Goal: Check status

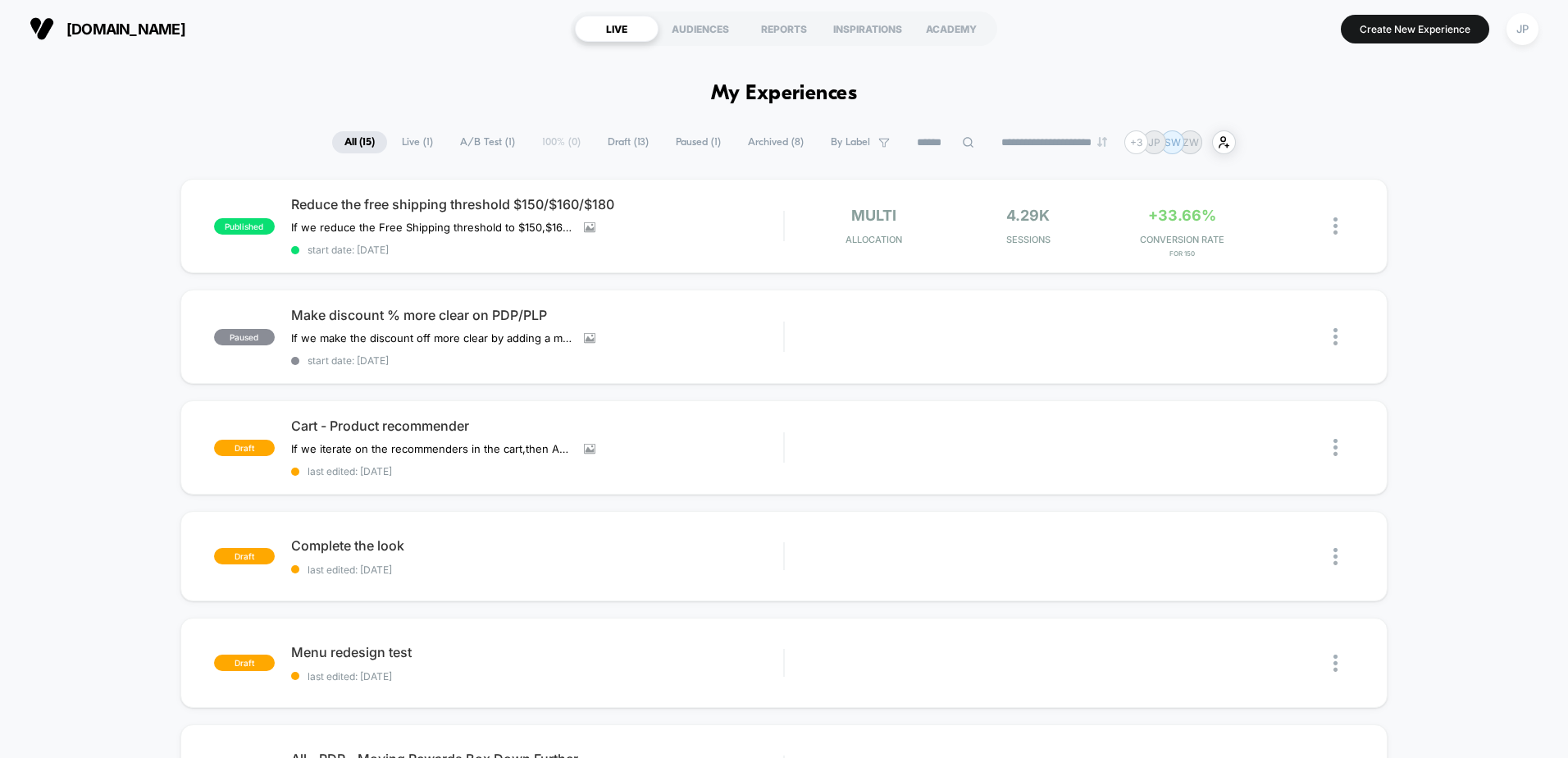
click at [702, 204] on span "Reduce the free shipping threshold $150/$160/$180" at bounding box center [536, 205] width 492 height 17
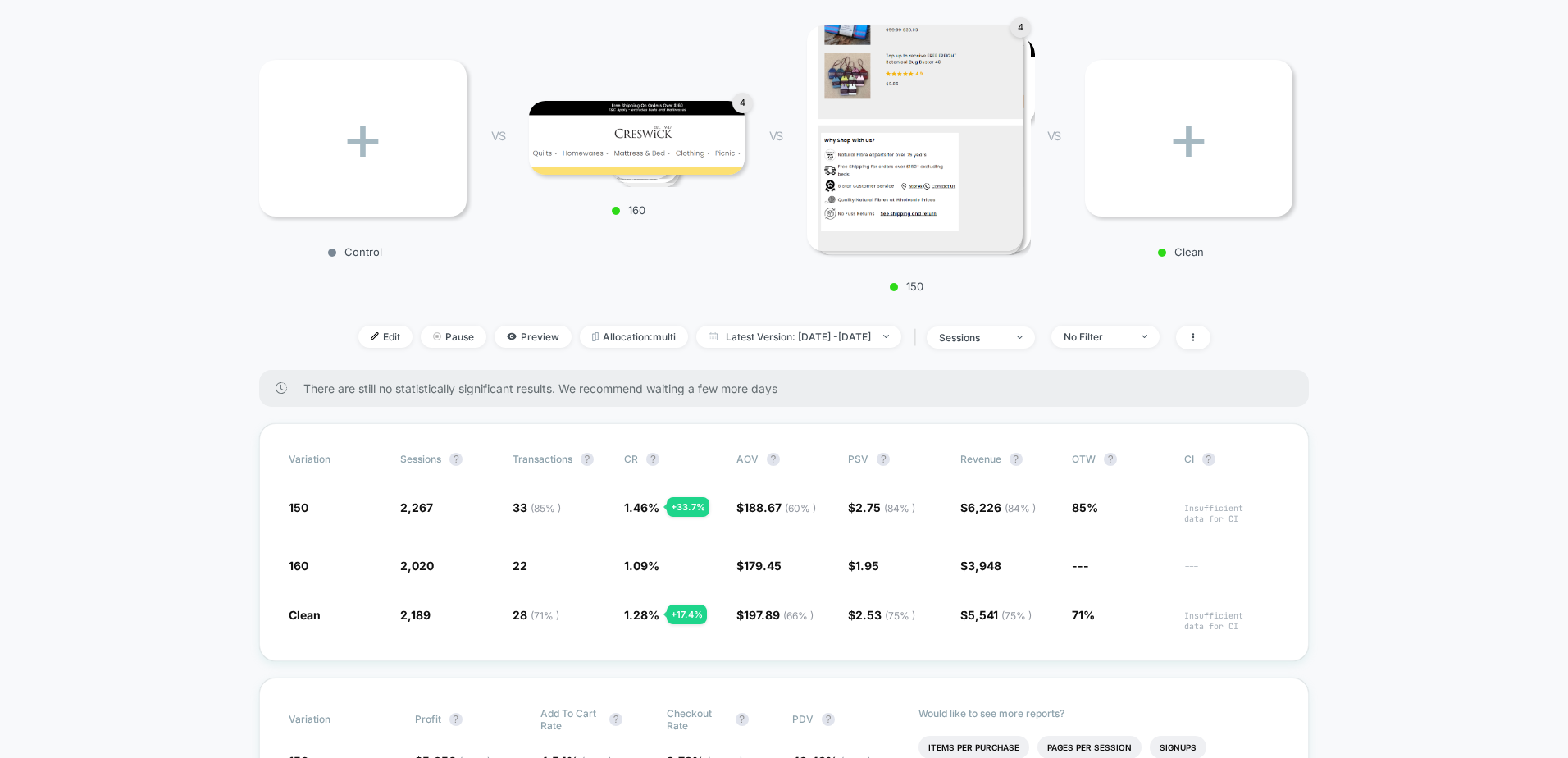
scroll to position [246, 0]
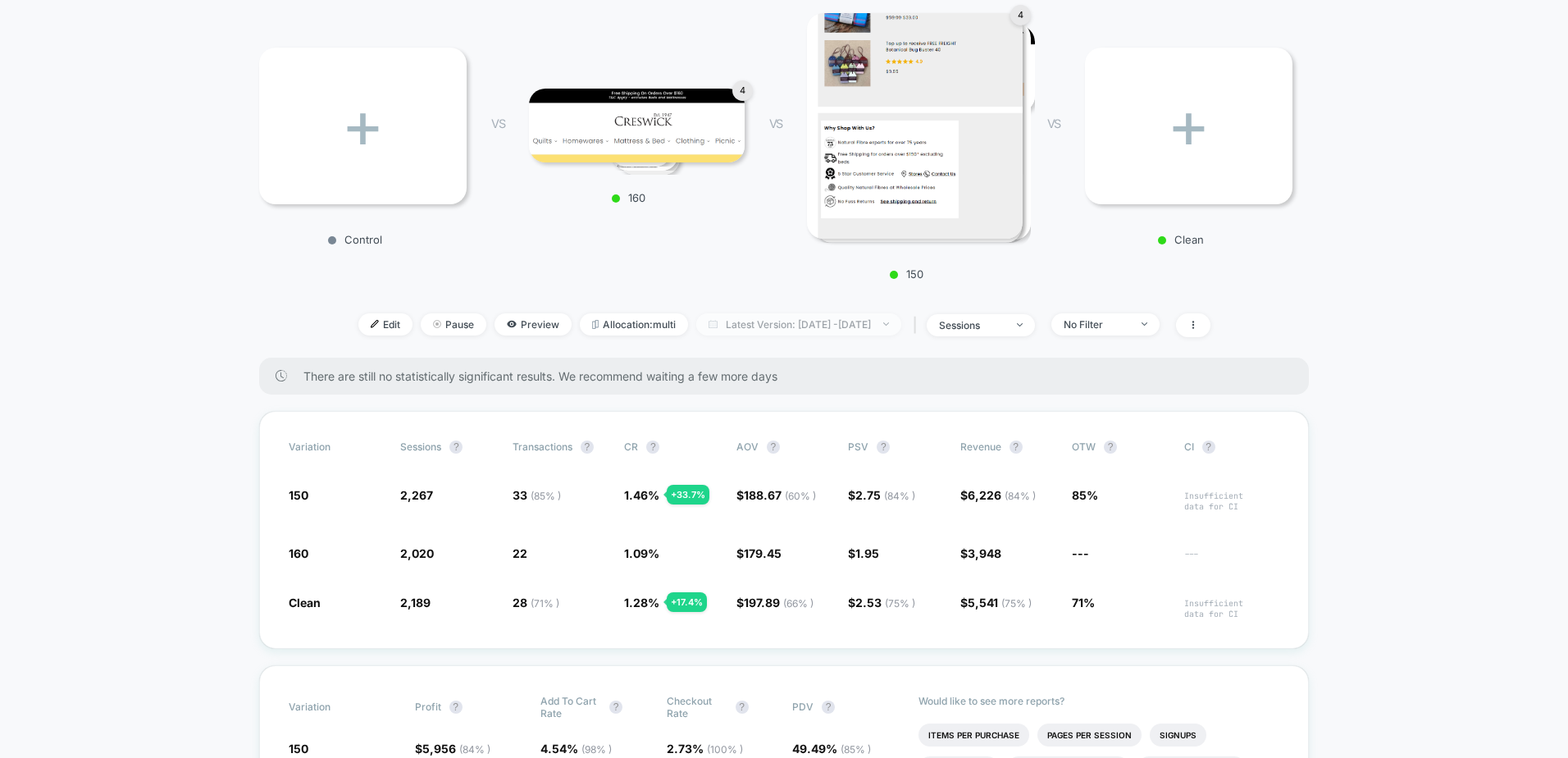
click at [740, 327] on span "Latest Version: [DATE] - [DATE]" at bounding box center [798, 324] width 205 height 22
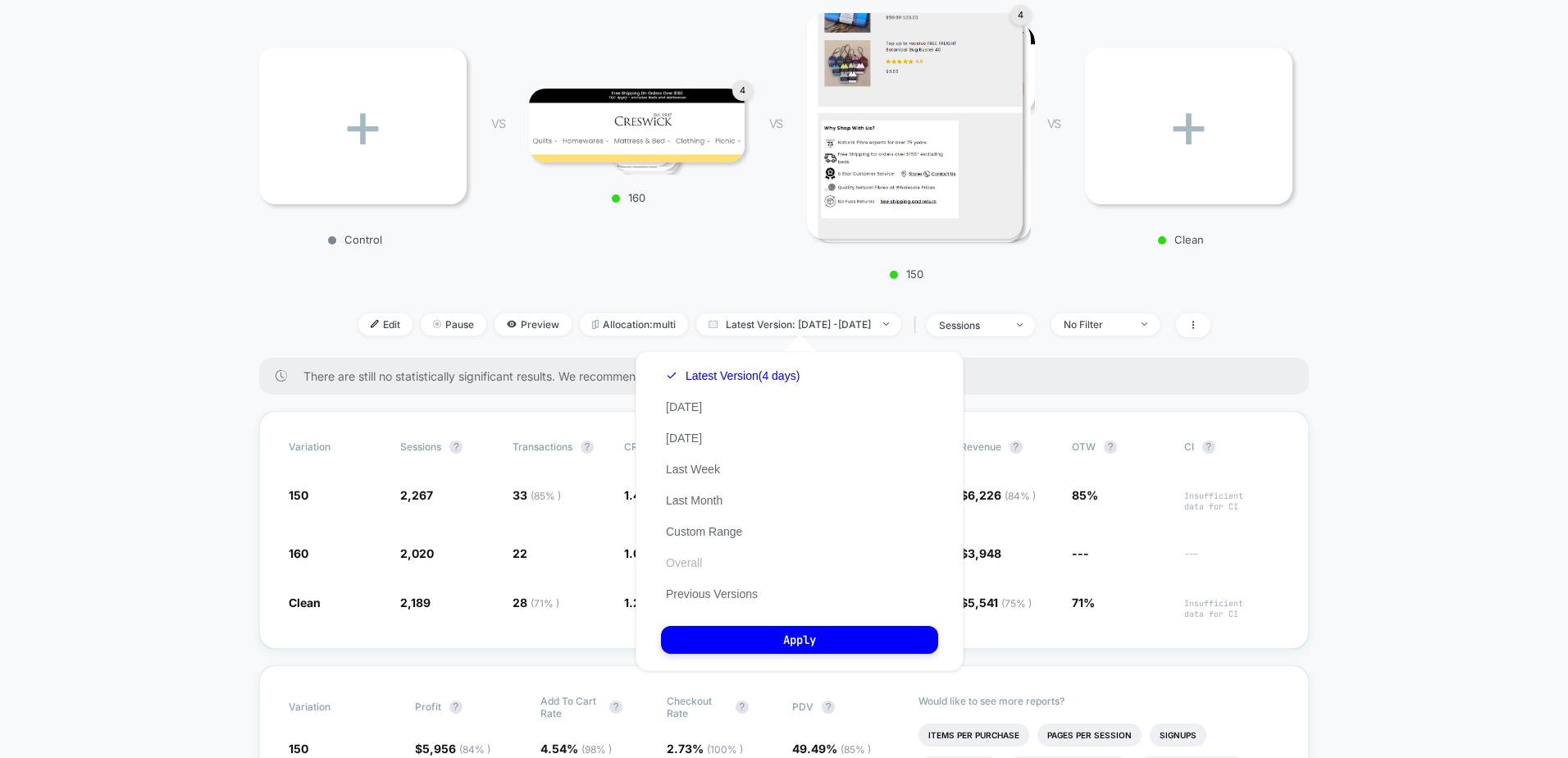
click at [682, 560] on button "Overall" at bounding box center [684, 562] width 46 height 15
click at [766, 638] on button "Apply" at bounding box center [798, 639] width 277 height 28
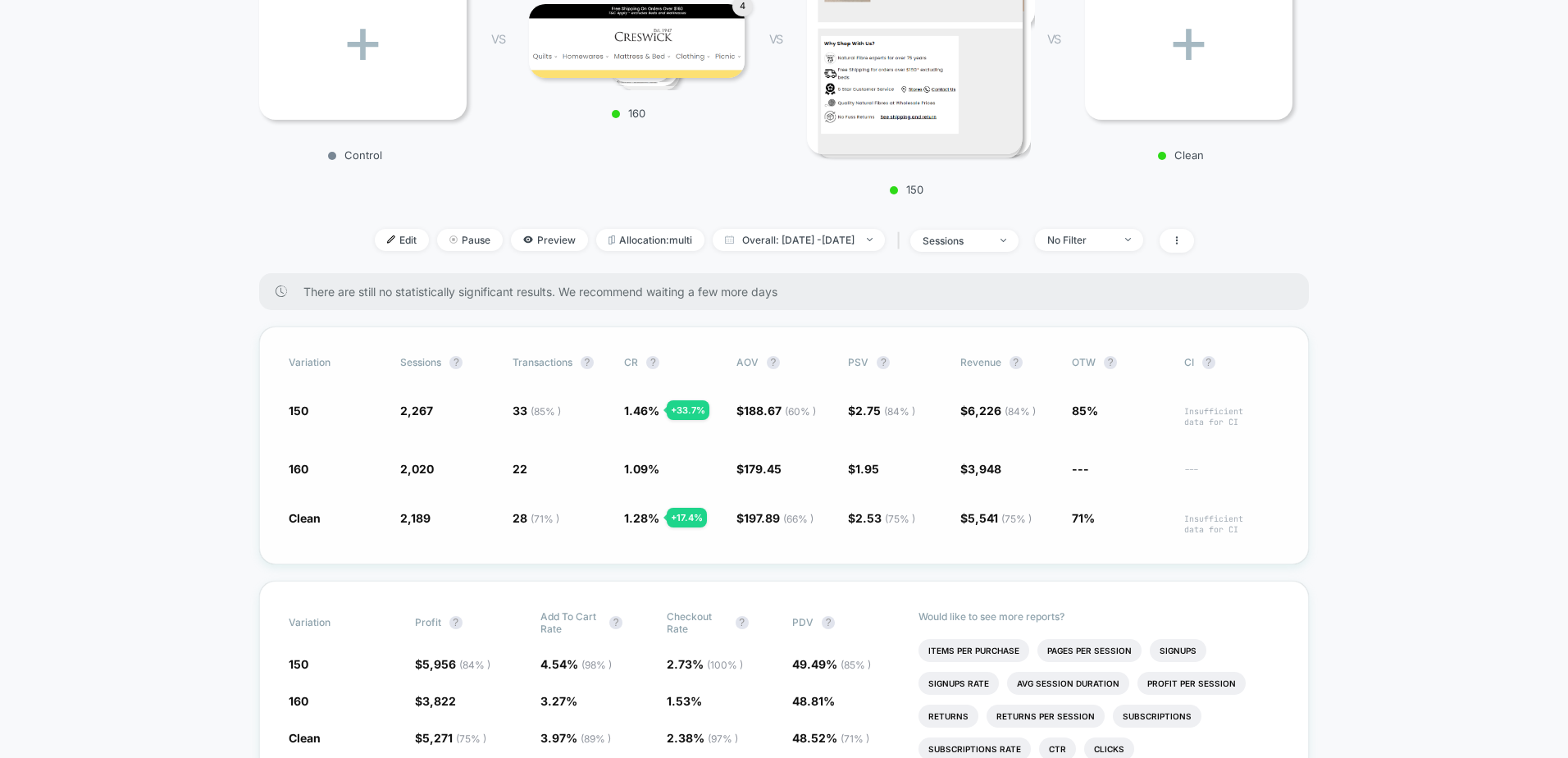
scroll to position [328, 0]
drag, startPoint x: 176, startPoint y: 469, endPoint x: 185, endPoint y: 473, distance: 9.8
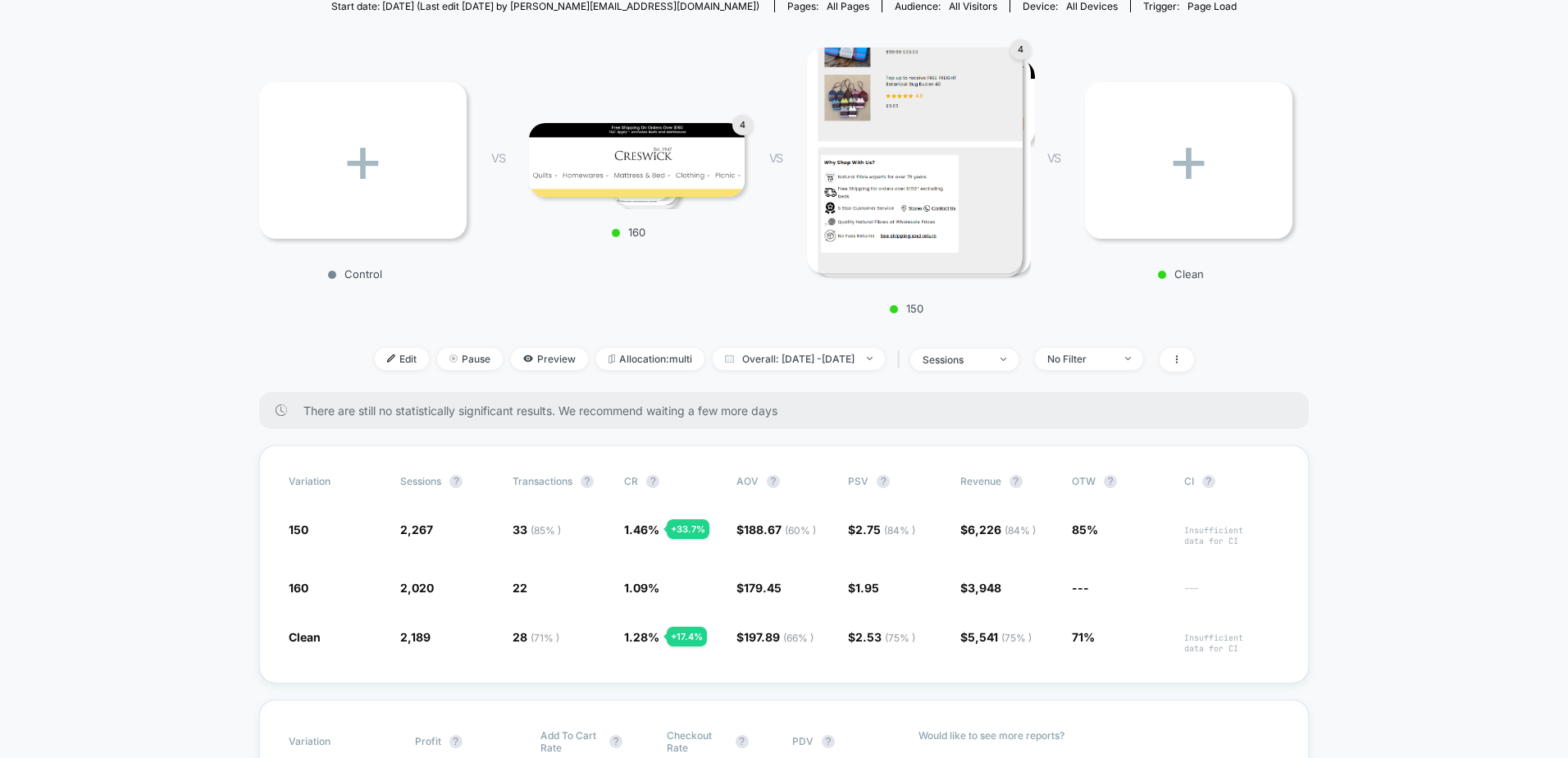
scroll to position [164, 0]
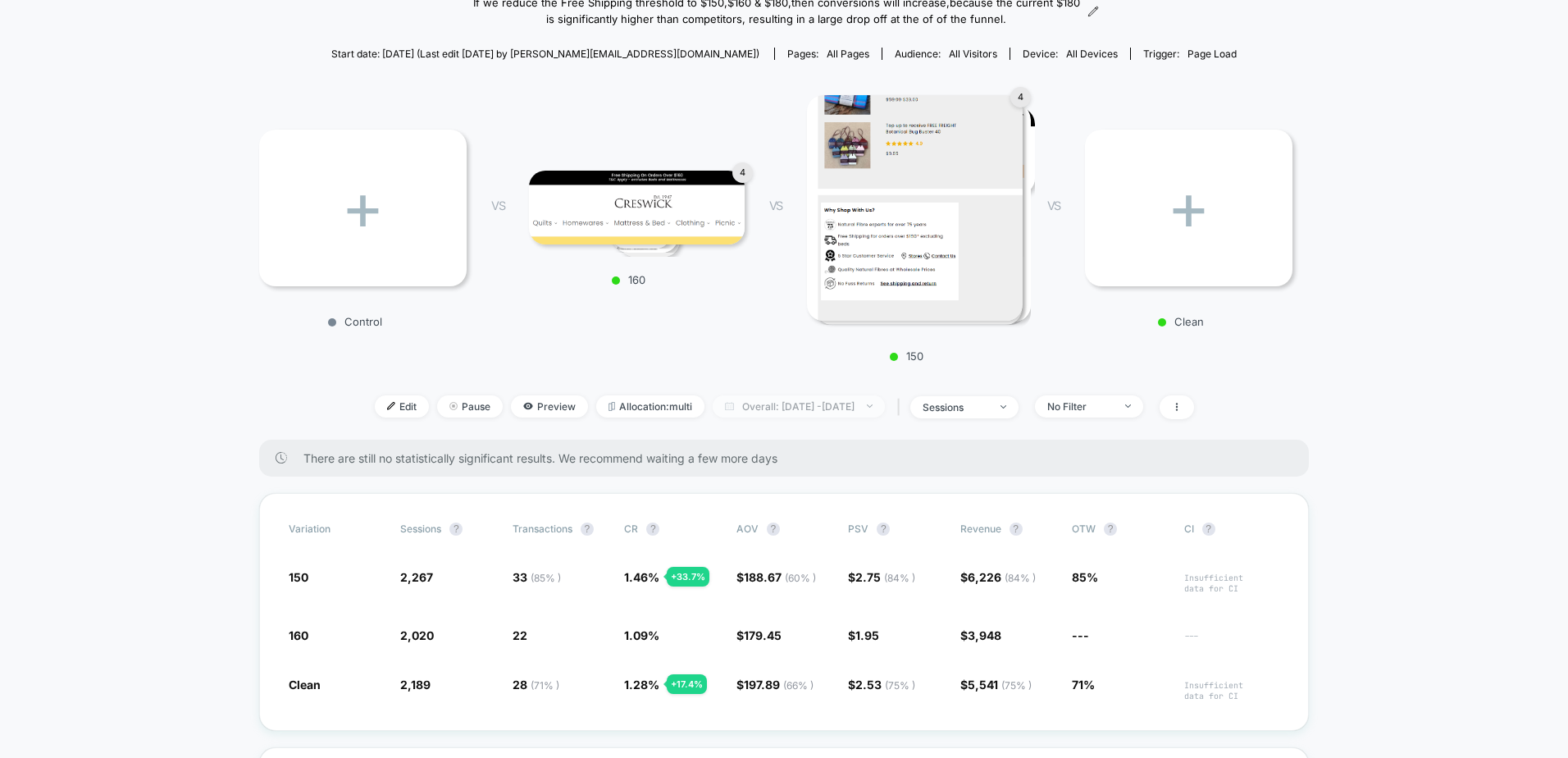
click at [766, 404] on span "Overall: [DATE] - [DATE]" at bounding box center [798, 407] width 172 height 22
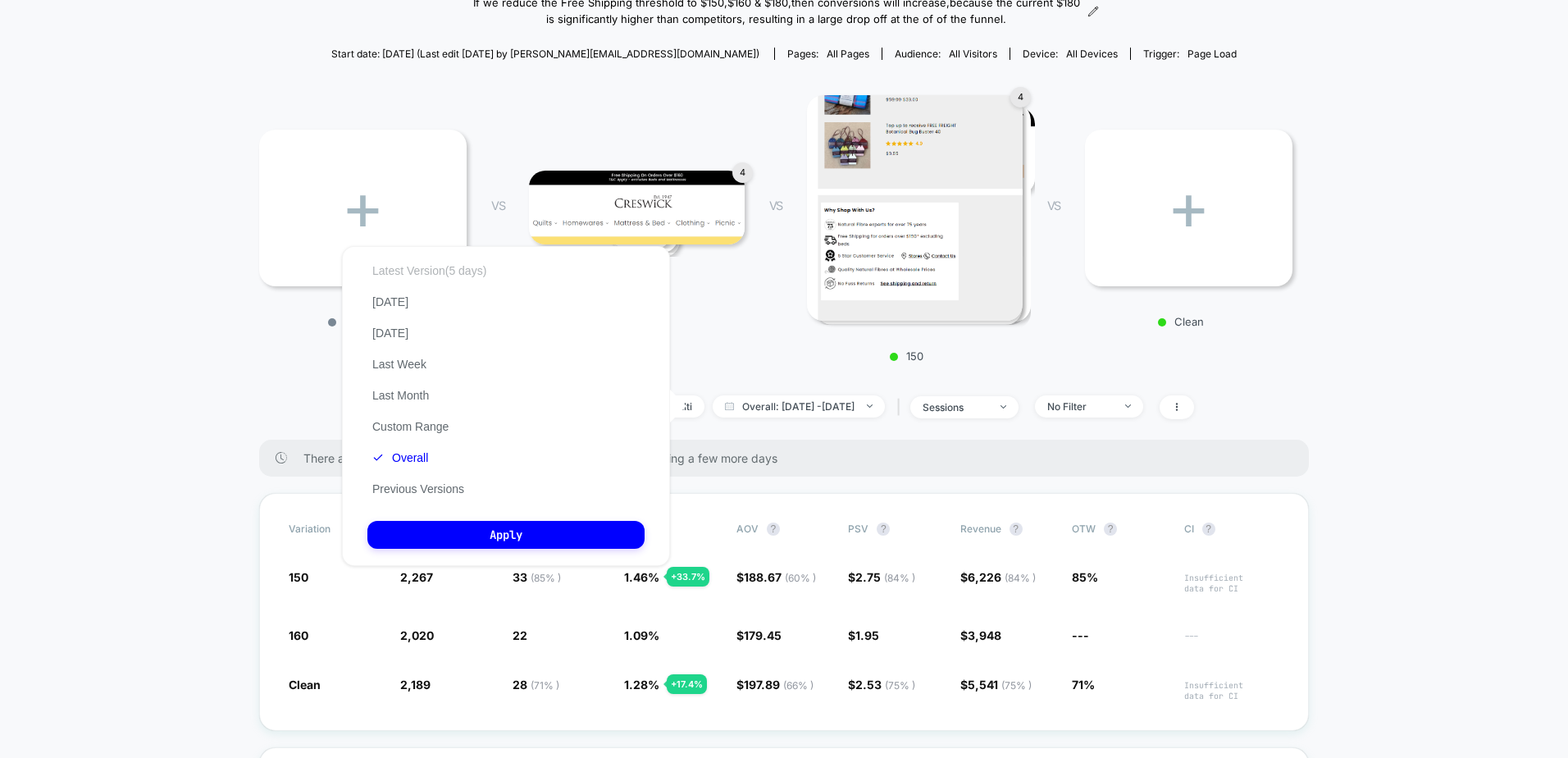
click at [437, 277] on button "Latest Version (5 days)" at bounding box center [430, 271] width 124 height 15
click at [470, 532] on button "Apply" at bounding box center [506, 535] width 277 height 28
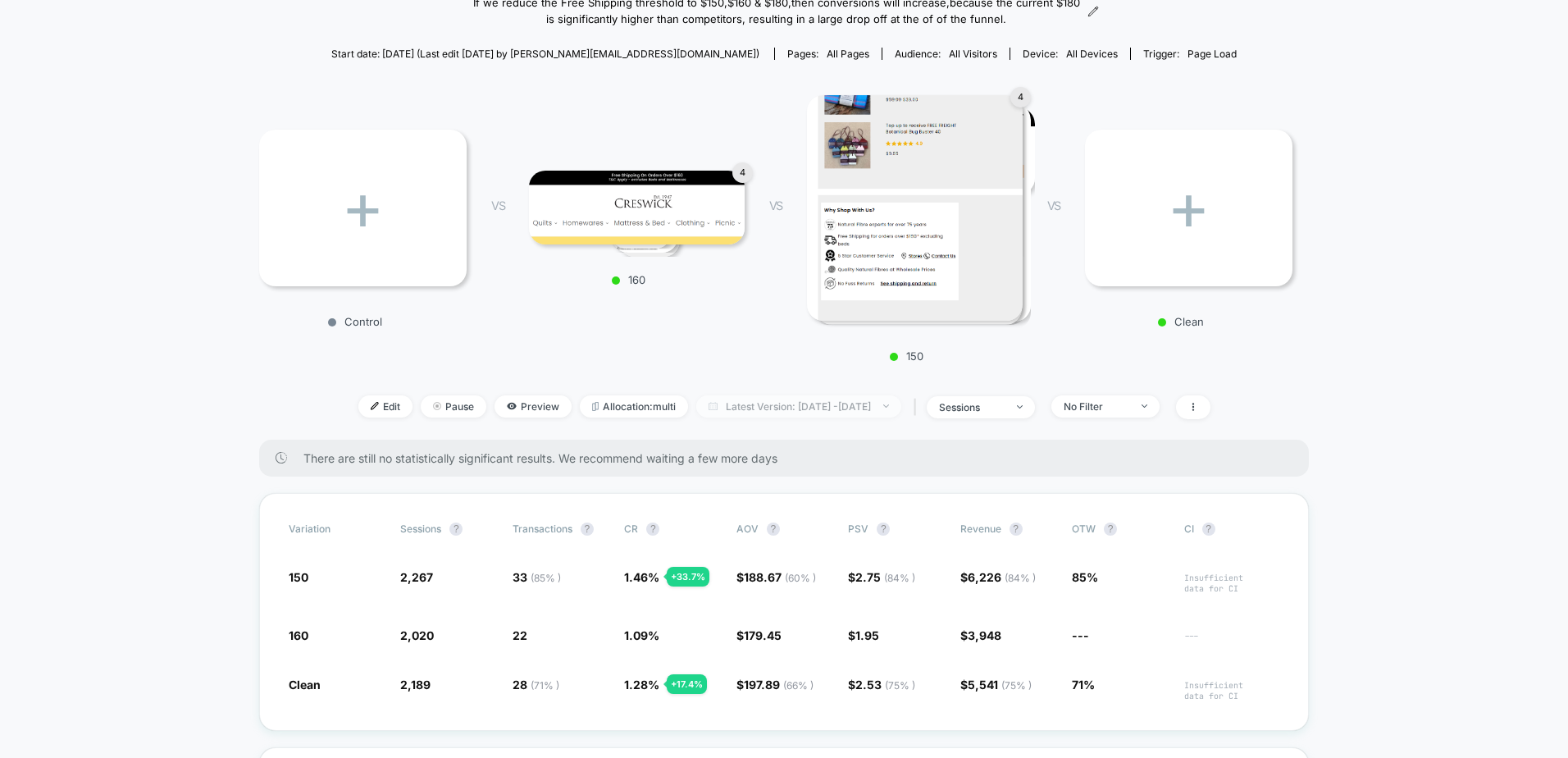
click at [802, 404] on span "Latest Version: [DATE] - [DATE]" at bounding box center [798, 407] width 205 height 22
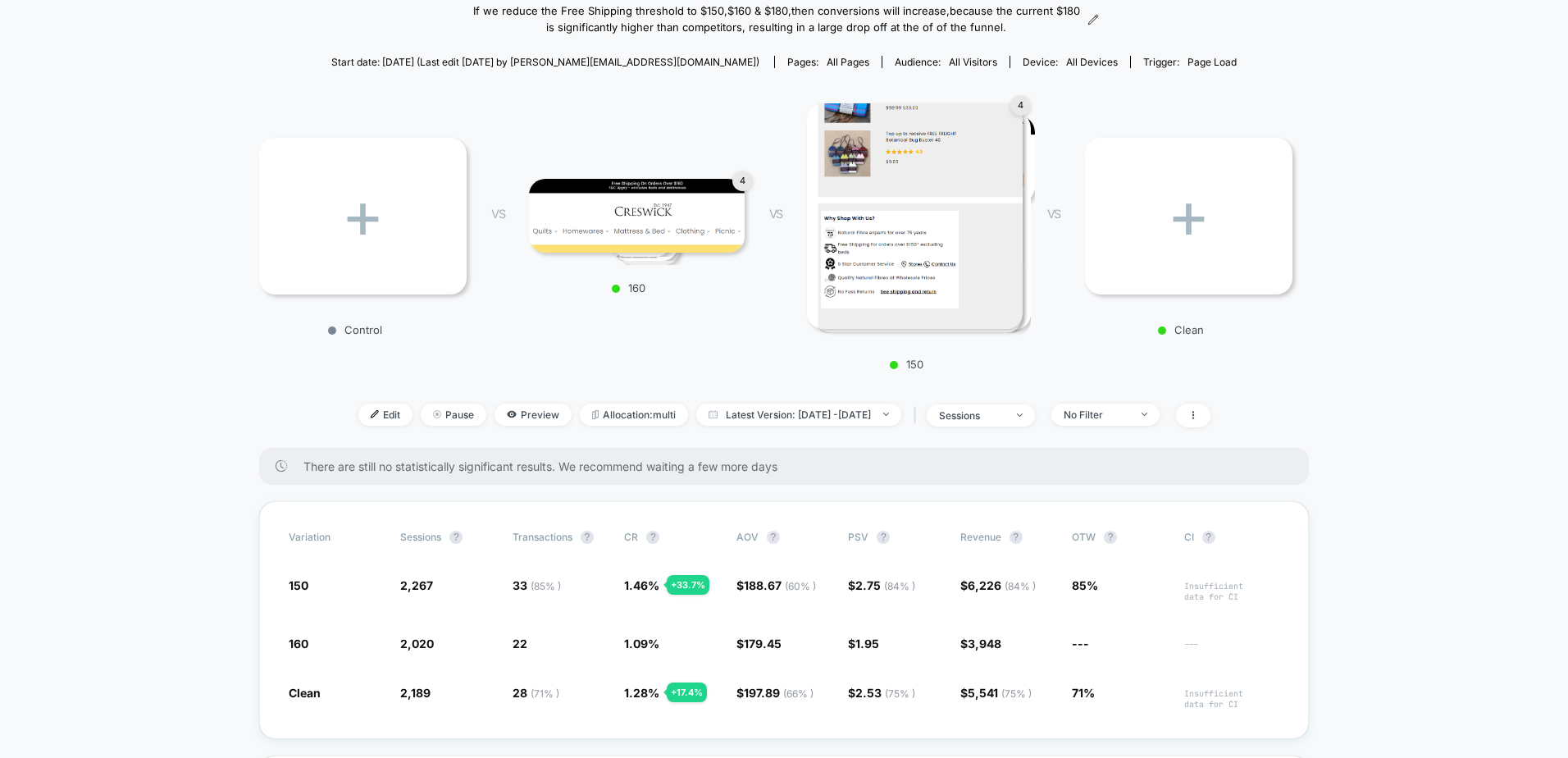
scroll to position [246, 0]
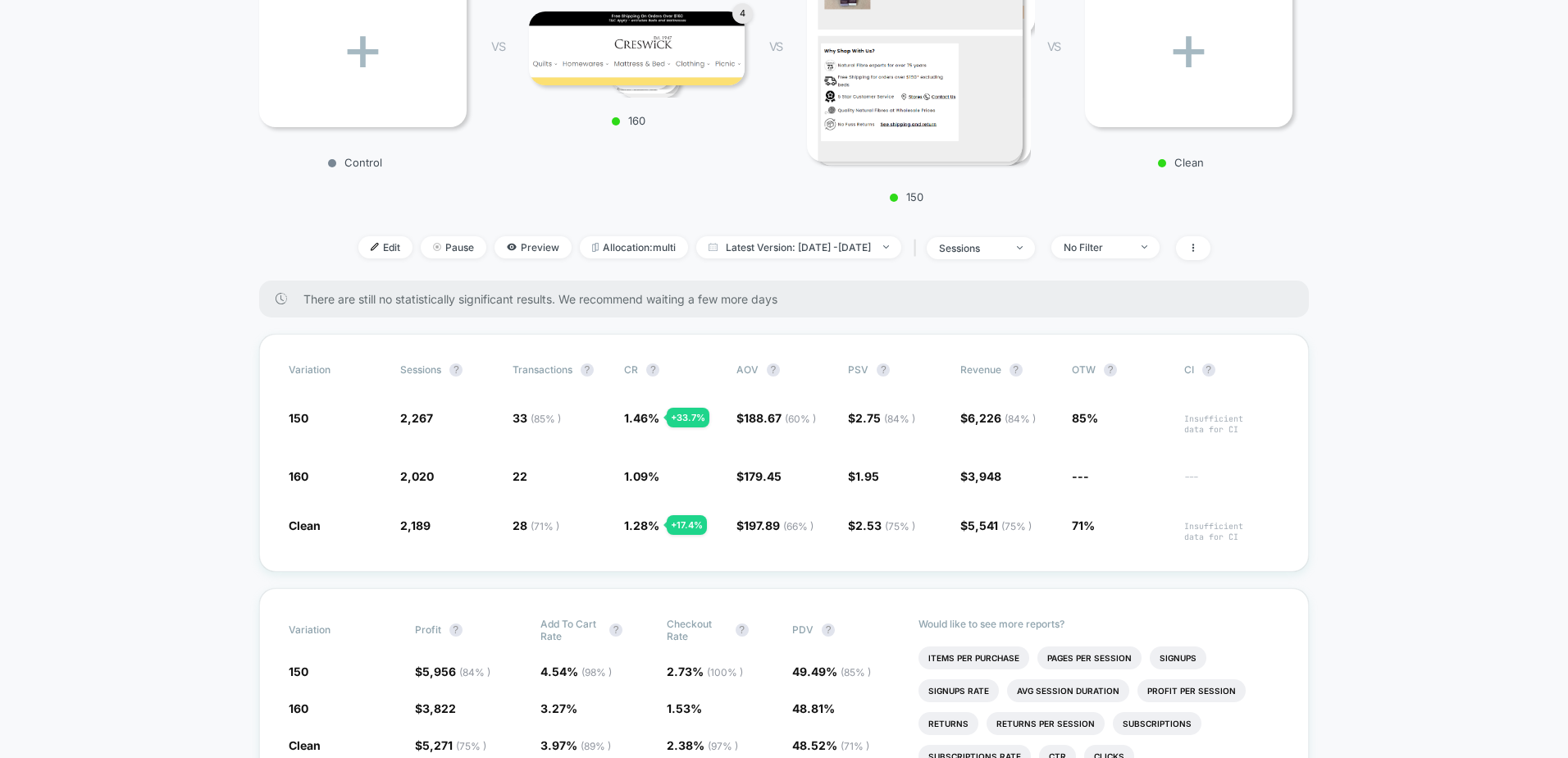
scroll to position [328, 0]
